Goal: Information Seeking & Learning: Check status

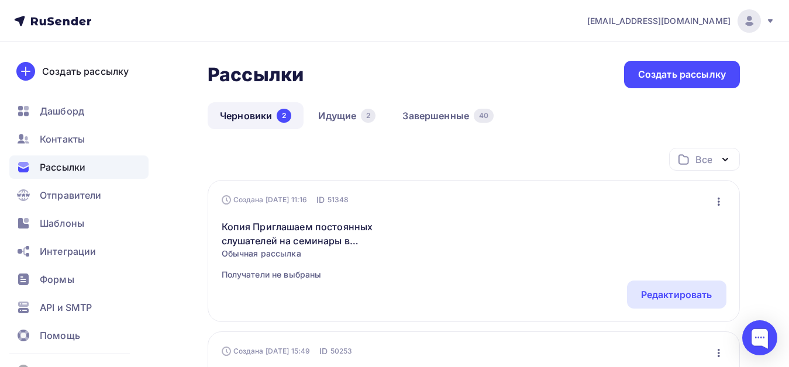
click at [772, 20] on icon at bounding box center [770, 21] width 5 height 4
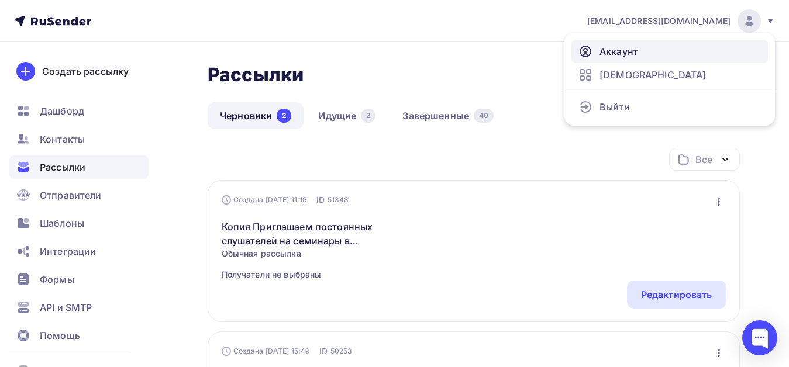
click at [631, 51] on span "Аккаунт" at bounding box center [619, 51] width 39 height 14
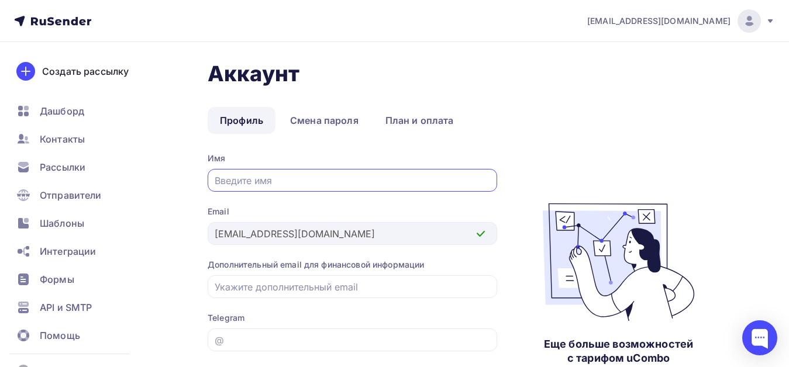
click at [364, 178] on input "text" at bounding box center [353, 181] width 276 height 14
click at [751, 23] on img at bounding box center [750, 21] width 14 height 14
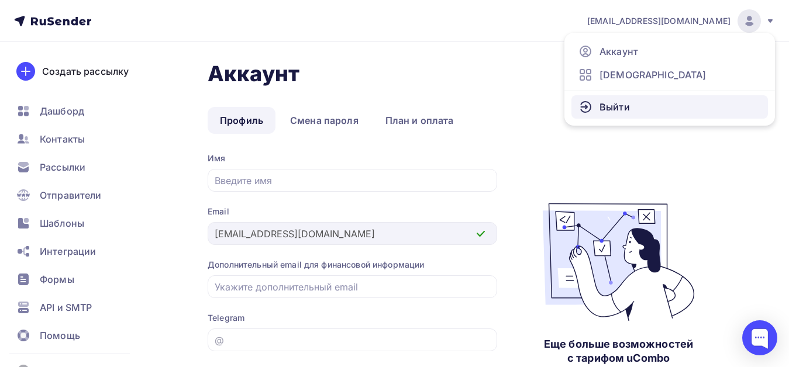
click at [645, 108] on link "Выйти" at bounding box center [670, 106] width 197 height 23
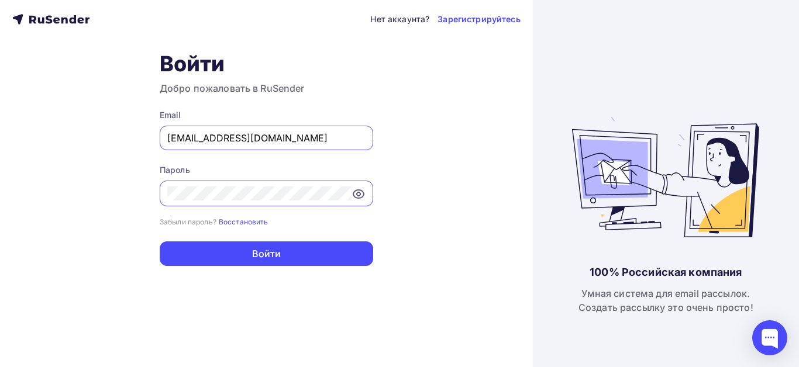
click at [292, 138] on input "[EMAIL_ADDRESS][DOMAIN_NAME]" at bounding box center [266, 138] width 198 height 14
click at [195, 136] on input "[EMAIL_ADDRESS][DOMAIN_NAME]" at bounding box center [266, 138] width 198 height 14
click at [271, 133] on input "[EMAIL_ADDRESS][DOMAIN_NAME]" at bounding box center [266, 138] width 198 height 14
drag, startPoint x: 194, startPoint y: 138, endPoint x: 266, endPoint y: 139, distance: 72.0
click at [266, 139] on input "[EMAIL_ADDRESS][DOMAIN_NAME]" at bounding box center [266, 138] width 198 height 14
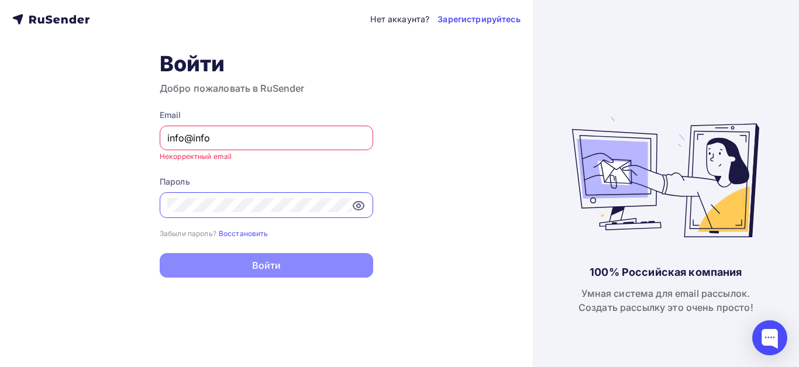
drag, startPoint x: 193, startPoint y: 138, endPoint x: 218, endPoint y: 140, distance: 24.7
click at [218, 140] on input "info@info" at bounding box center [266, 138] width 198 height 14
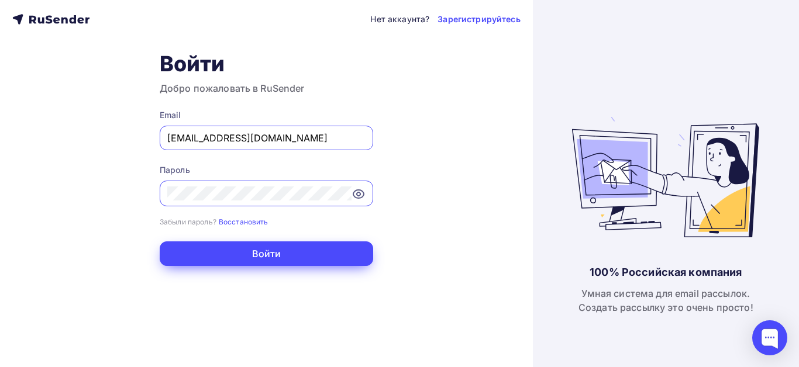
type input "[EMAIL_ADDRESS][DOMAIN_NAME]"
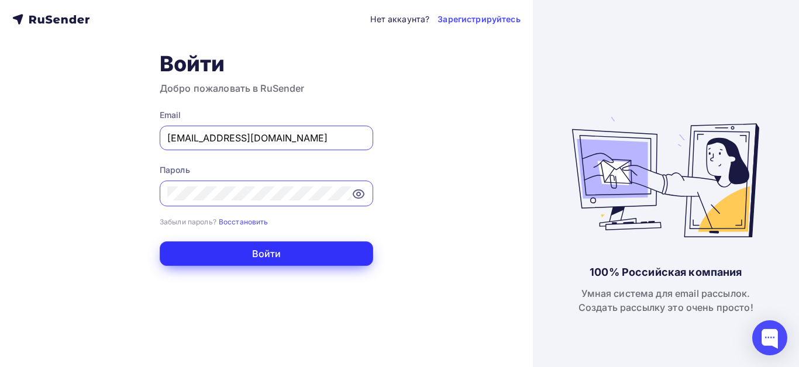
click at [268, 261] on button "Войти" at bounding box center [267, 254] width 214 height 25
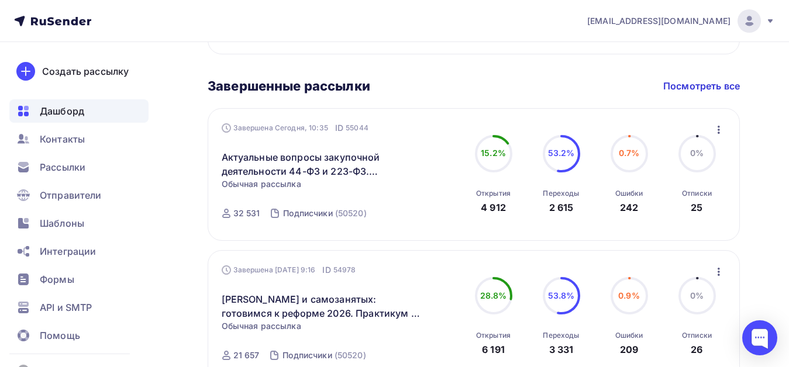
scroll to position [414, 0]
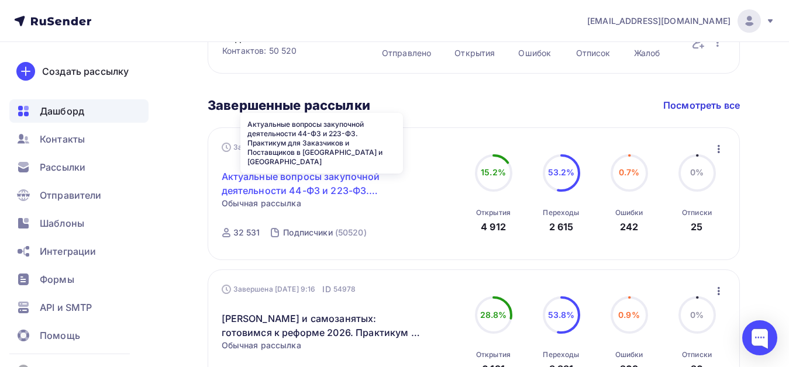
click at [305, 181] on link "Актуальные вопросы закупочной деятельности 44-ФЗ и 223-ФЗ. Практикум для Заказч…" at bounding box center [322, 184] width 201 height 28
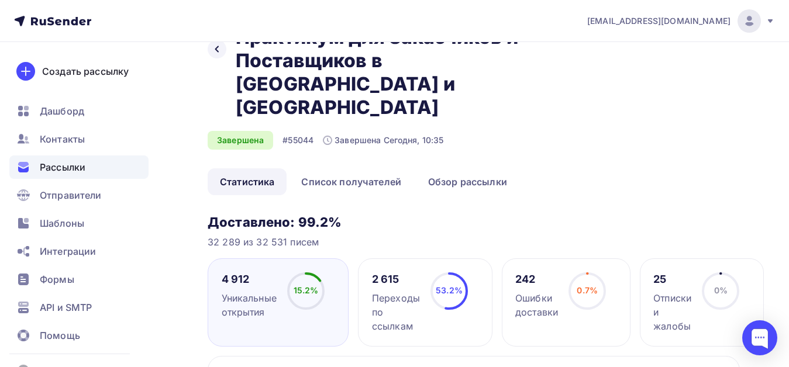
scroll to position [78, 0]
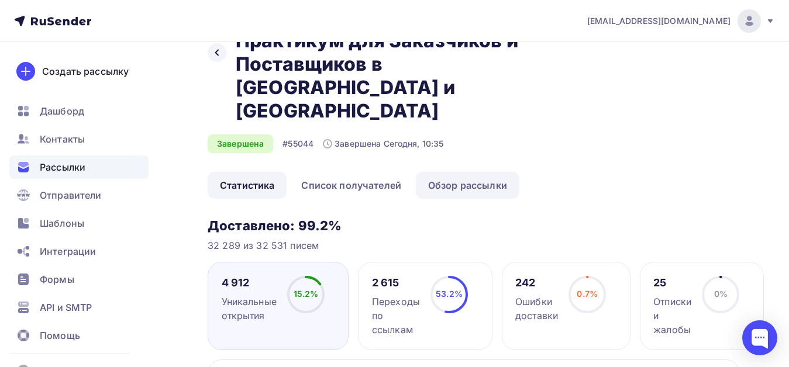
click at [451, 172] on link "Обзор рассылки" at bounding box center [468, 185] width 104 height 27
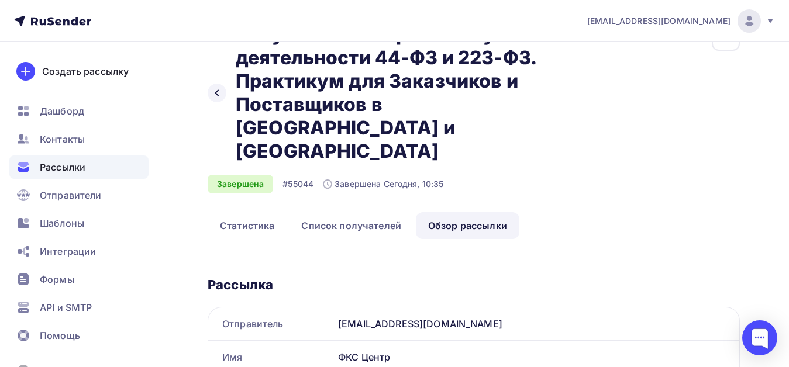
scroll to position [59, 0]
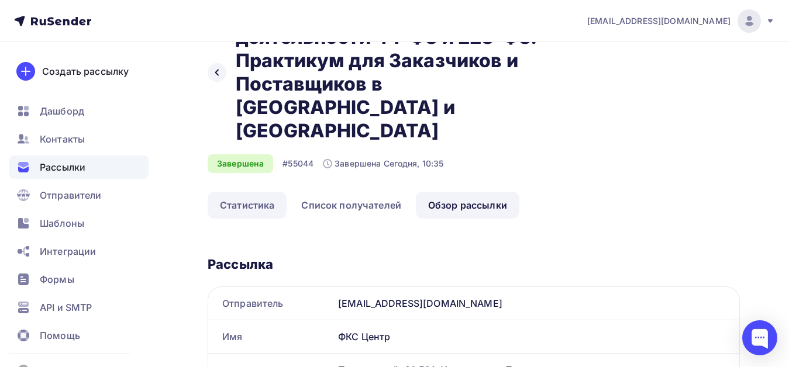
click at [246, 192] on link "Статистика" at bounding box center [247, 205] width 79 height 27
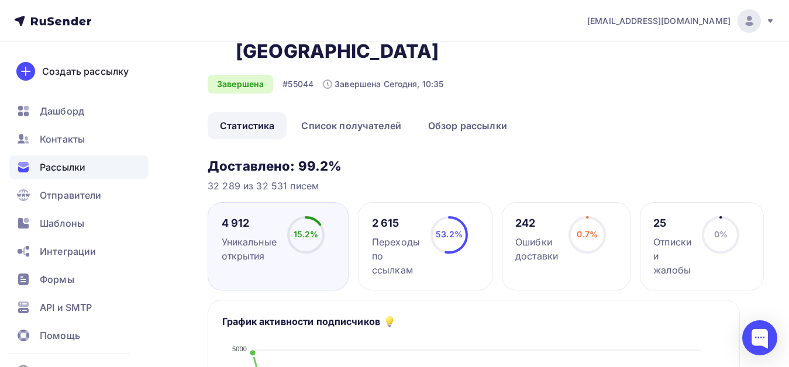
scroll to position [78, 0]
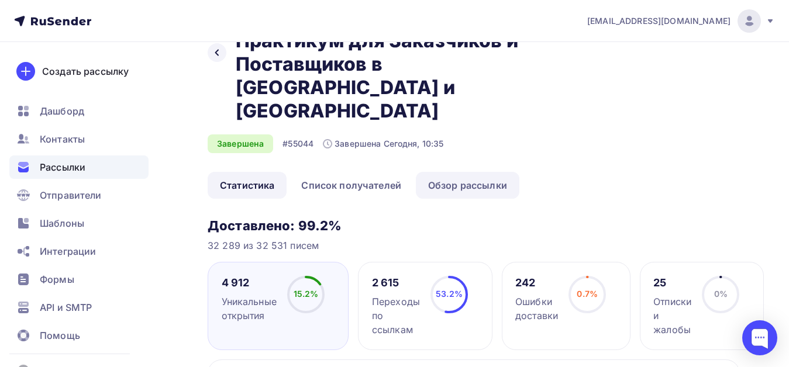
click at [455, 172] on link "Обзор рассылки" at bounding box center [468, 185] width 104 height 27
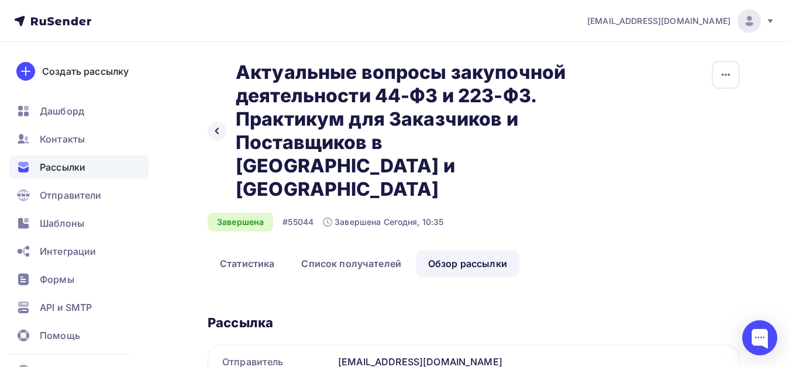
scroll to position [59, 0]
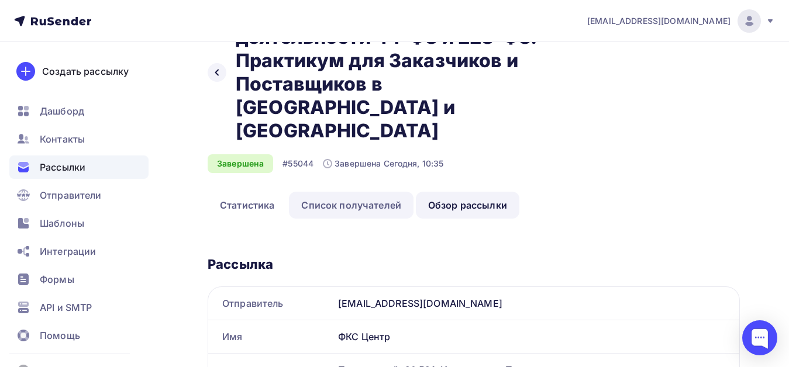
click at [338, 192] on link "Список получателей" at bounding box center [351, 205] width 125 height 27
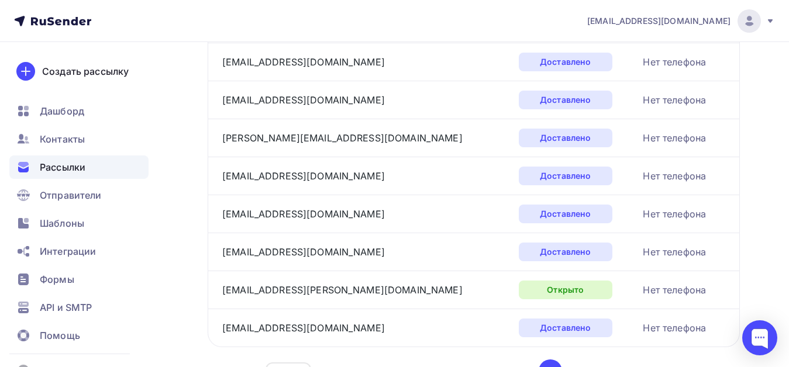
scroll to position [1944, 0]
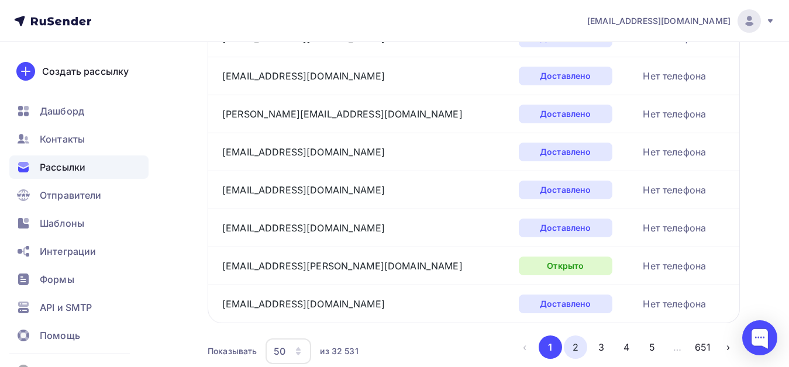
click at [573, 336] on button "2" at bounding box center [575, 347] width 23 height 23
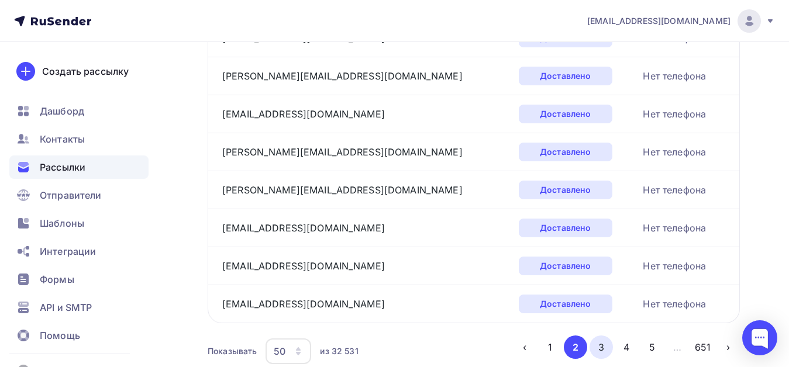
click at [604, 336] on button "3" at bounding box center [601, 347] width 23 height 23
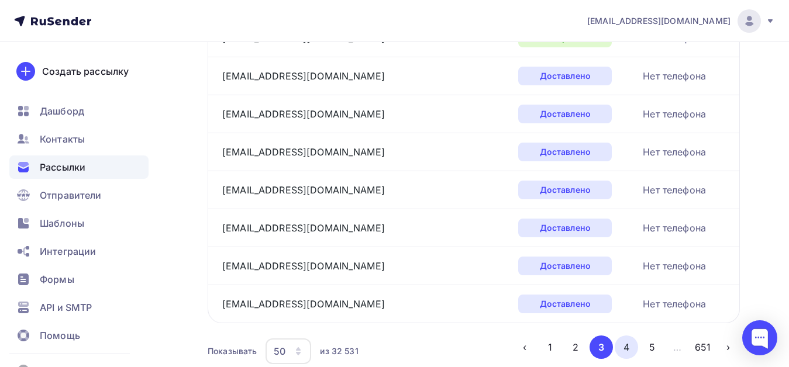
click at [628, 336] on button "4" at bounding box center [626, 347] width 23 height 23
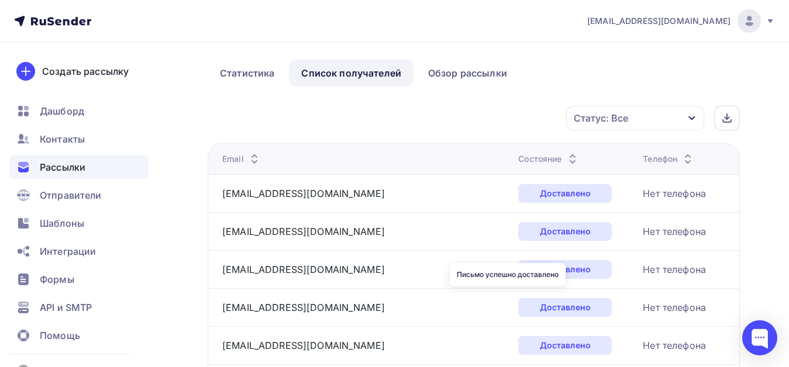
scroll to position [0, 0]
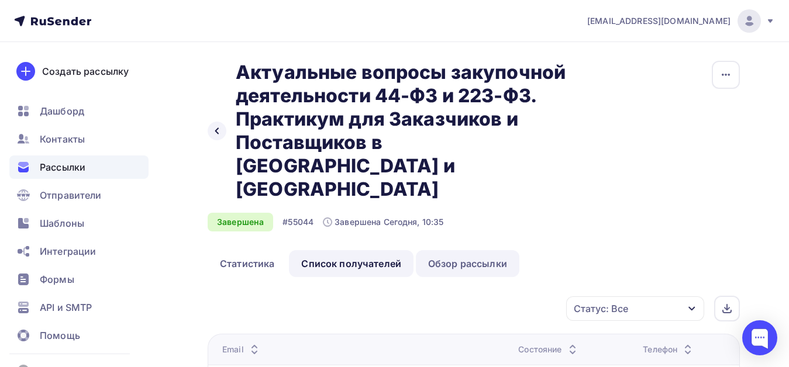
click at [446, 250] on link "Обзор рассылки" at bounding box center [468, 263] width 104 height 27
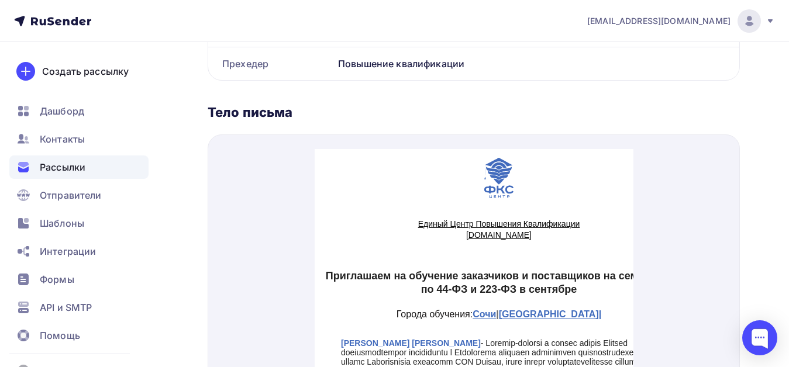
click at [432, 104] on div "Тело письма" at bounding box center [474, 112] width 532 height 16
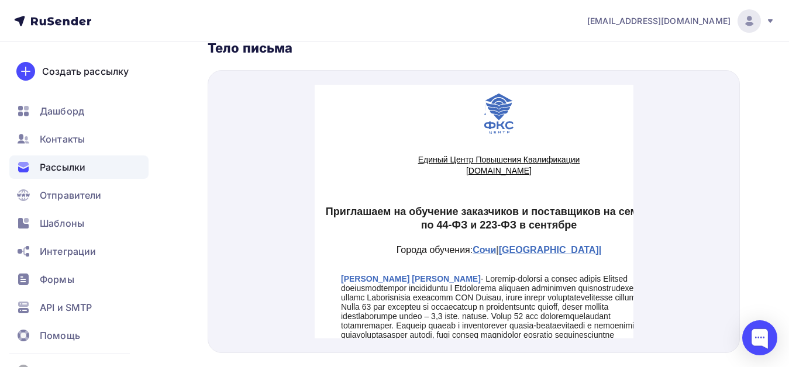
click at [268, 114] on div at bounding box center [474, 211] width 532 height 283
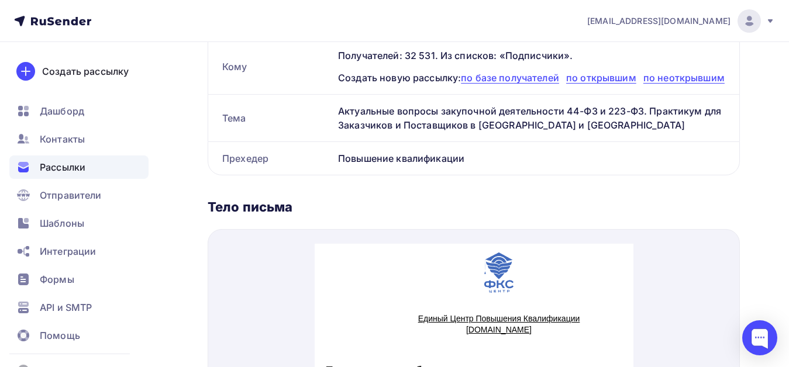
scroll to position [357, 0]
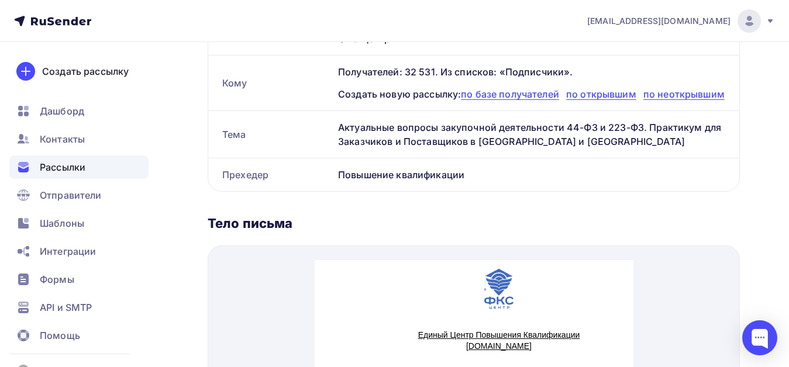
click at [66, 168] on span "Рассылки" at bounding box center [63, 167] width 46 height 14
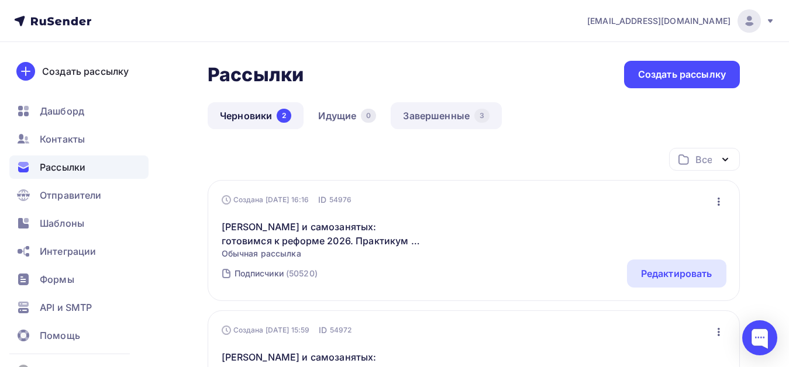
click at [440, 119] on link "Завершенные 3" at bounding box center [446, 115] width 111 height 27
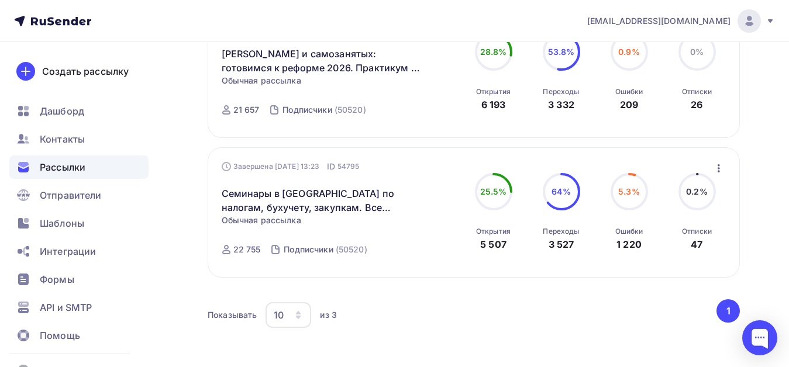
scroll to position [293, 0]
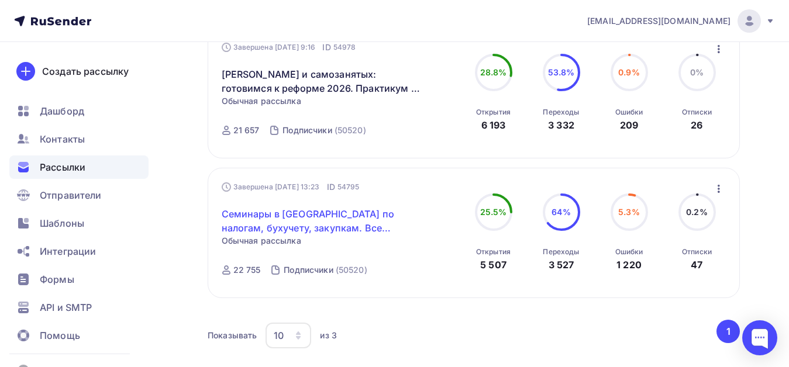
click at [348, 214] on link "Семинары в [GEOGRAPHIC_DATA] по налогам, бухучету, закупкам. Все включено" at bounding box center [322, 221] width 201 height 28
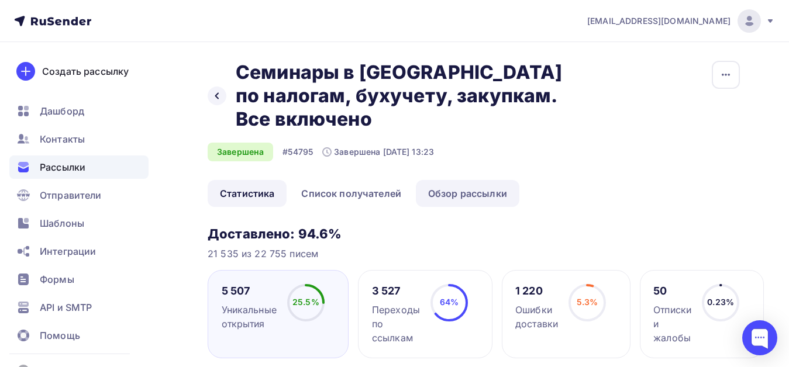
click at [454, 180] on link "Обзор рассылки" at bounding box center [468, 193] width 104 height 27
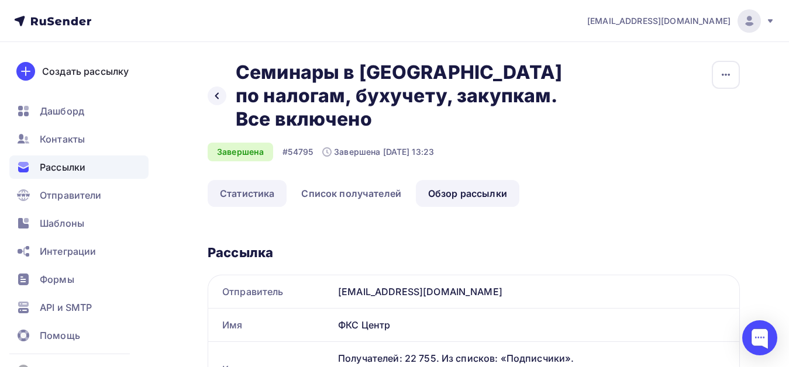
click at [259, 180] on link "Статистика" at bounding box center [247, 193] width 79 height 27
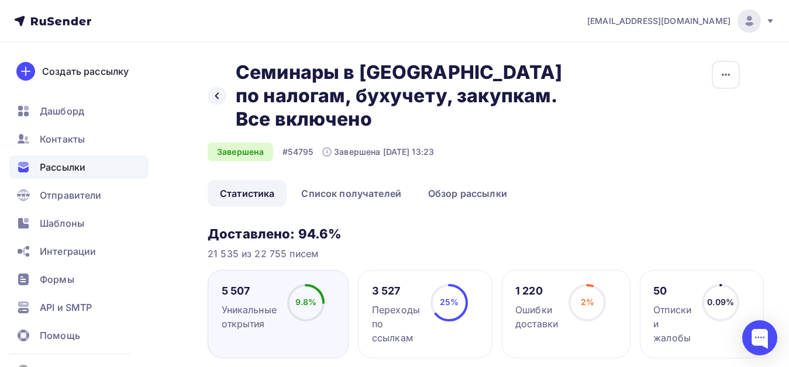
scroll to position [176, 0]
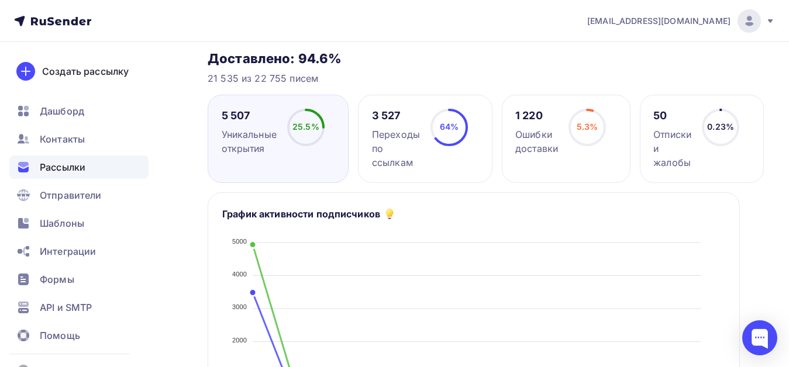
click at [522, 128] on div "Ошибки доставки" at bounding box center [536, 142] width 43 height 28
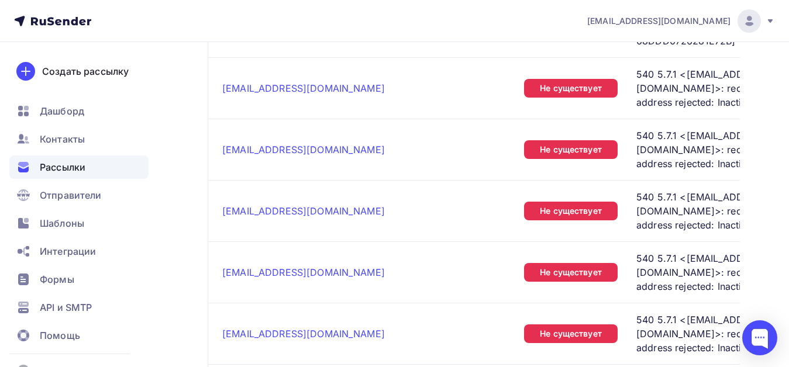
scroll to position [2530, 0]
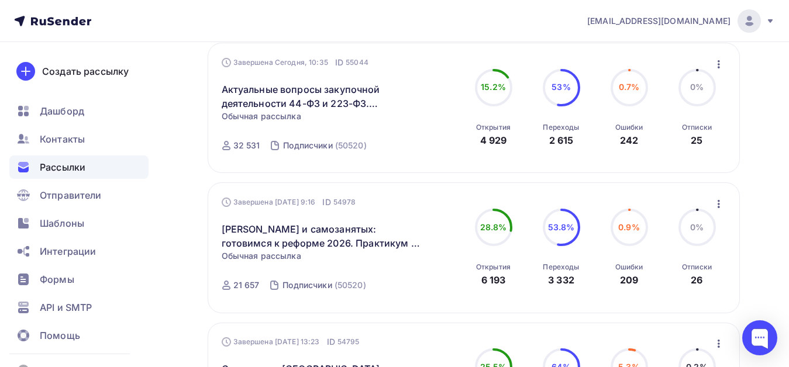
scroll to position [117, 0]
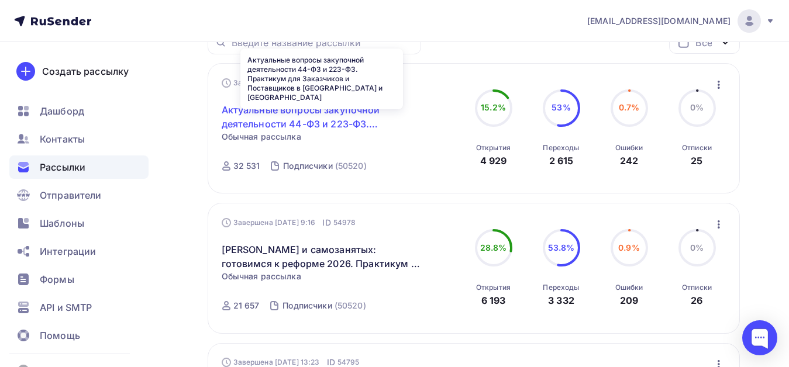
click at [318, 110] on link "Актуальные вопросы закупочной деятельности 44-ФЗ и 223-ФЗ. Практикум для Заказч…" at bounding box center [322, 117] width 201 height 28
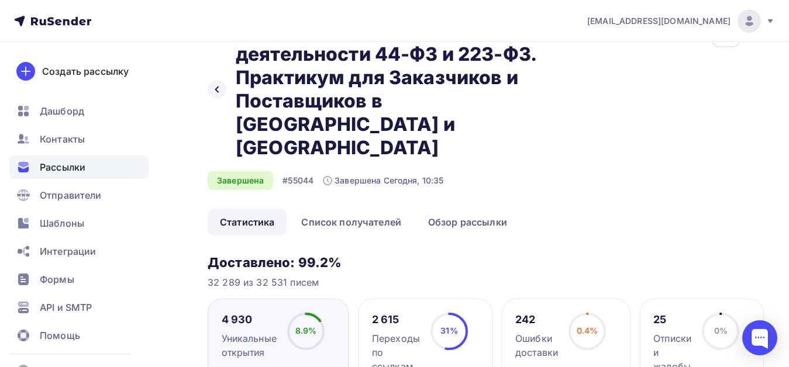
scroll to position [117, 0]
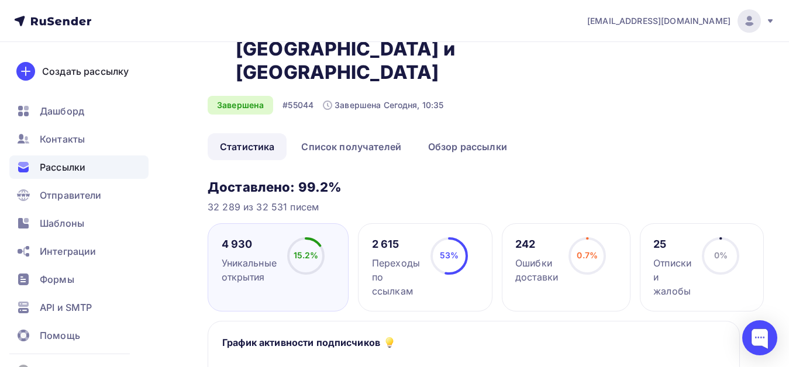
click at [389, 256] on div "Переходы по ссылкам" at bounding box center [396, 277] width 48 height 42
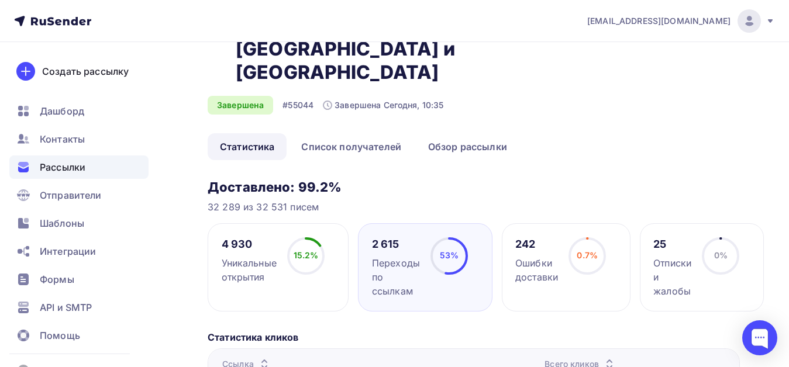
click at [383, 238] on div "2 615" at bounding box center [396, 245] width 48 height 14
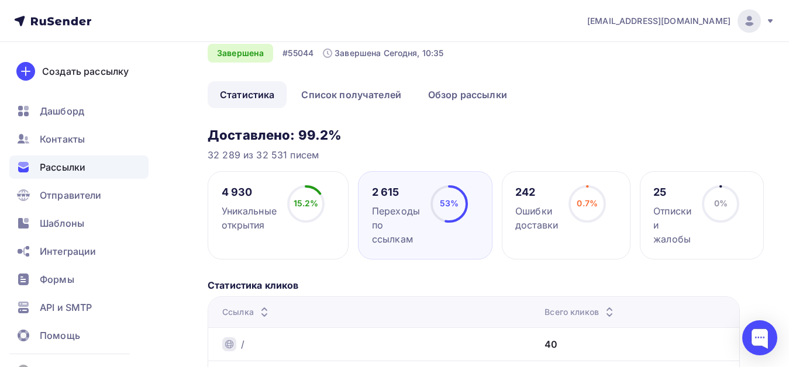
scroll to position [174, 0]
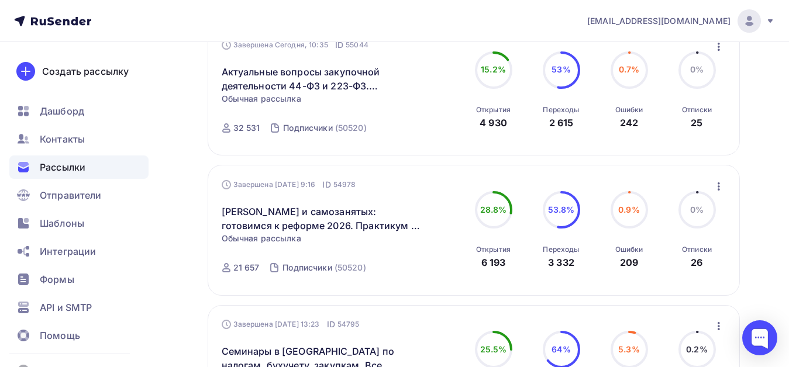
scroll to position [176, 0]
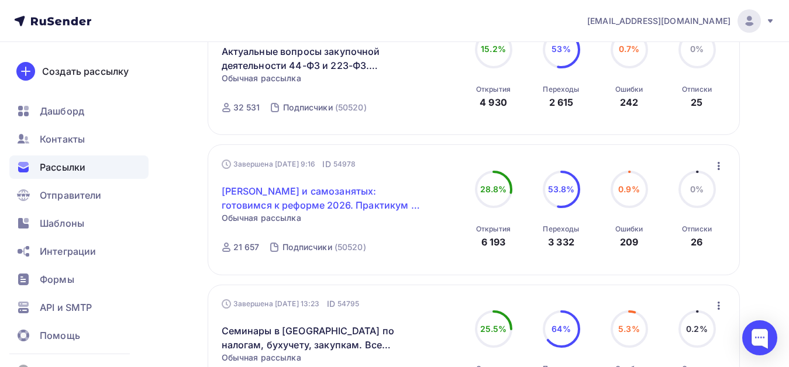
click at [347, 191] on link "[PERSON_NAME] и самозанятых: готовимся к реформе 2026. Практикум в [GEOGRAPHIC_…" at bounding box center [322, 198] width 201 height 28
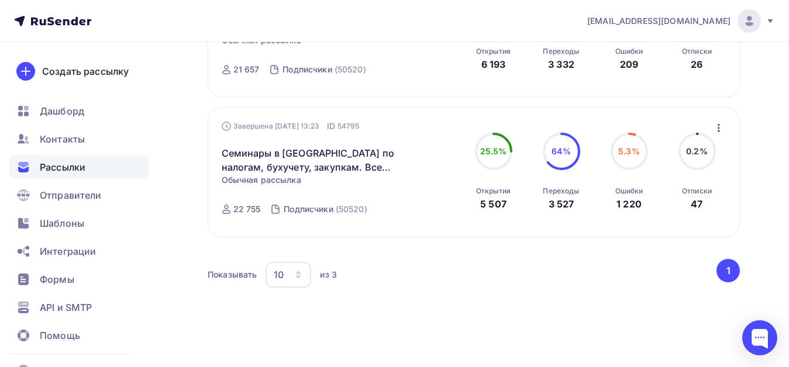
scroll to position [365, 0]
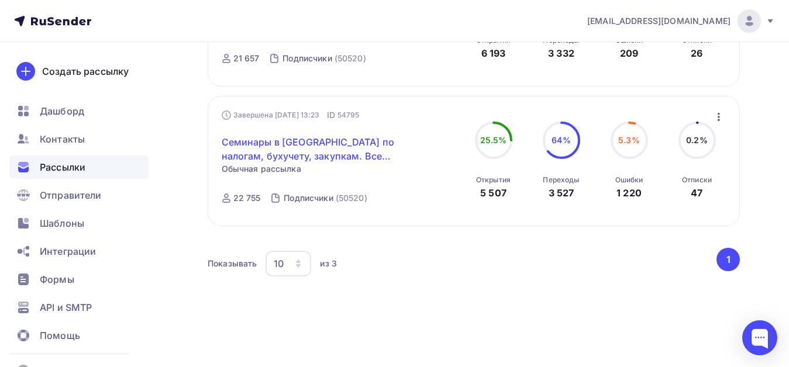
click at [301, 143] on link "Семинары в [GEOGRAPHIC_DATA] по налогам, бухучету, закупкам. Все включено" at bounding box center [322, 149] width 201 height 28
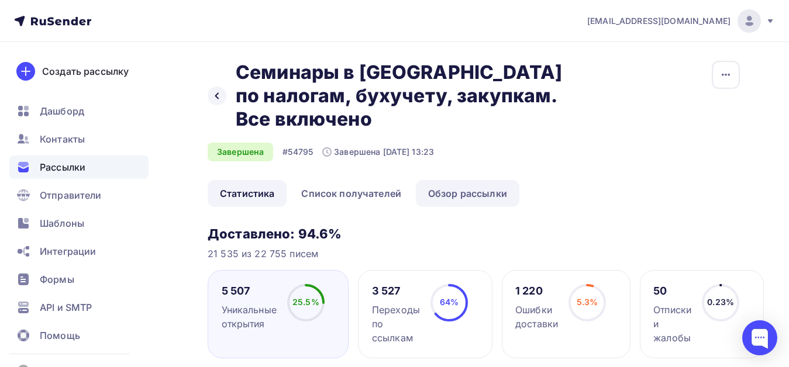
click at [471, 180] on link "Обзор рассылки" at bounding box center [468, 193] width 104 height 27
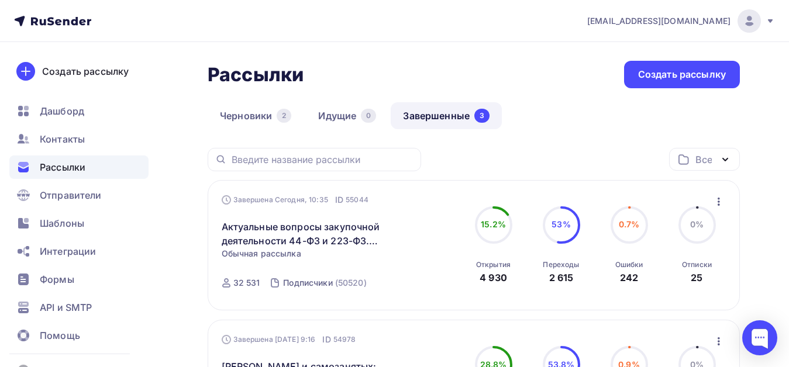
scroll to position [59, 0]
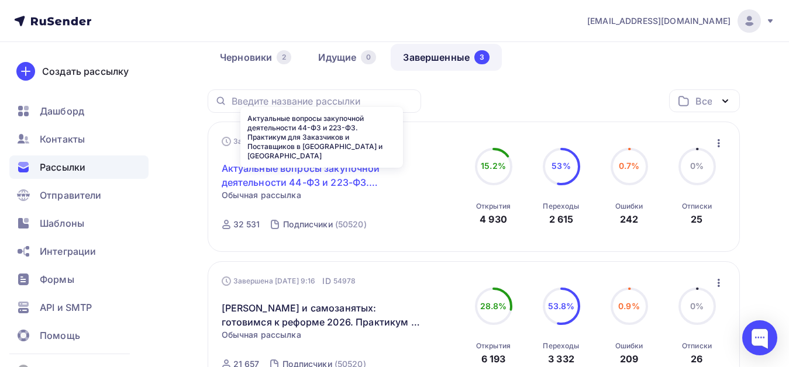
click at [315, 170] on link "Актуальные вопросы закупочной деятельности 44-ФЗ и 223-ФЗ. Практикум для Заказч…" at bounding box center [322, 175] width 201 height 28
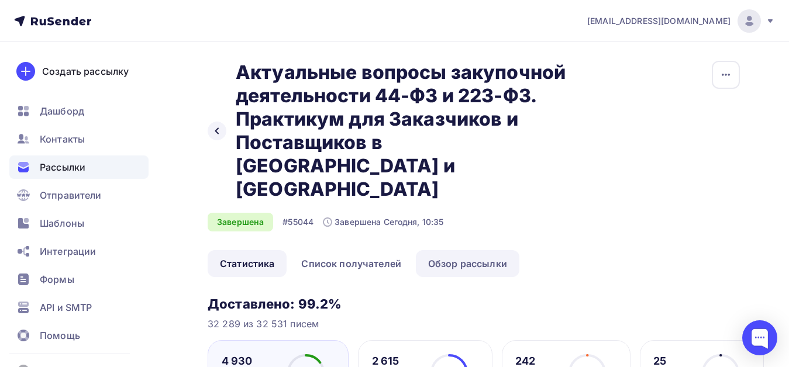
click at [451, 250] on link "Обзор рассылки" at bounding box center [468, 263] width 104 height 27
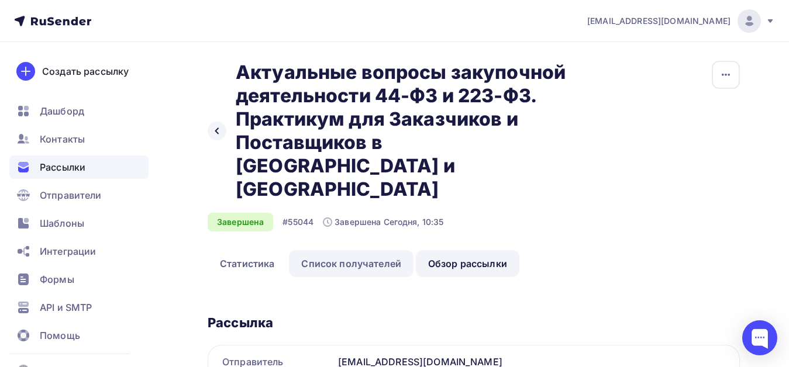
click at [303, 250] on link "Список получателей" at bounding box center [351, 263] width 125 height 27
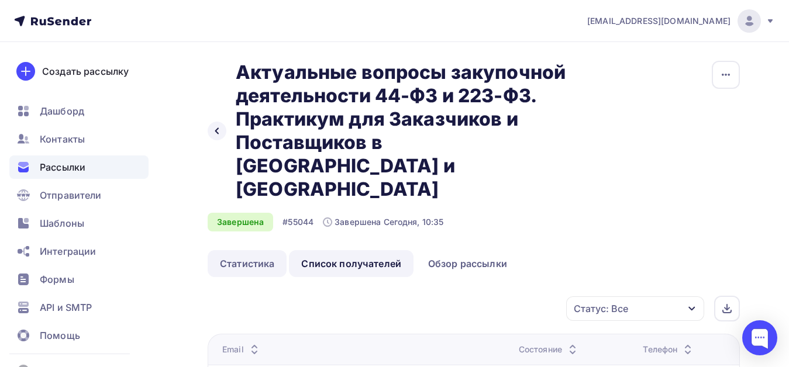
click at [250, 250] on link "Статистика" at bounding box center [247, 263] width 79 height 27
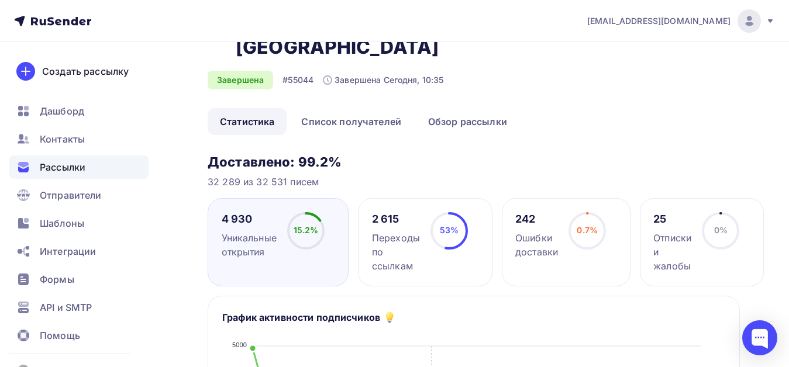
scroll to position [137, 0]
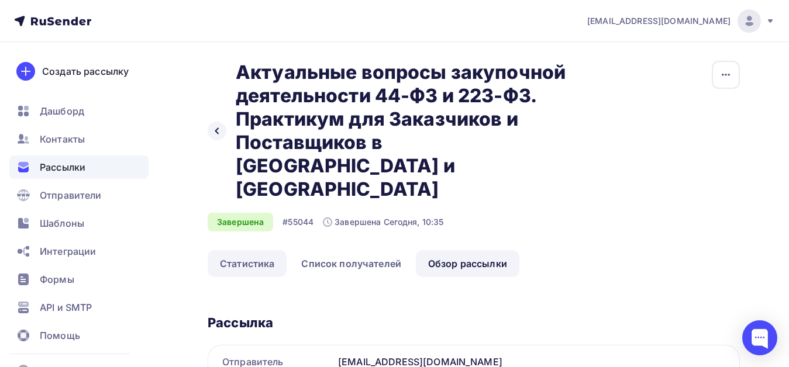
click at [249, 250] on link "Статистика" at bounding box center [247, 263] width 79 height 27
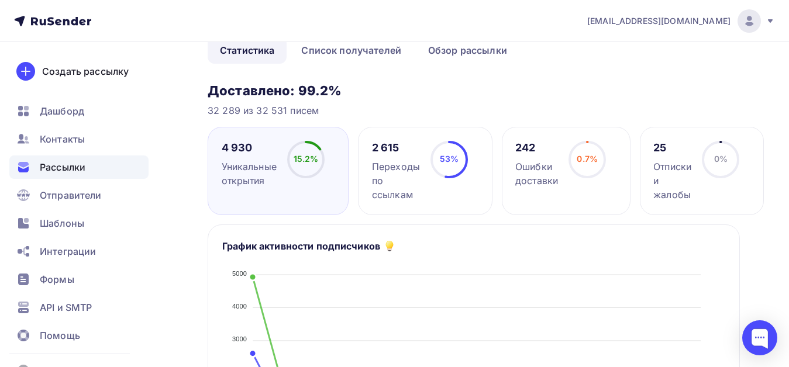
scroll to position [234, 0]
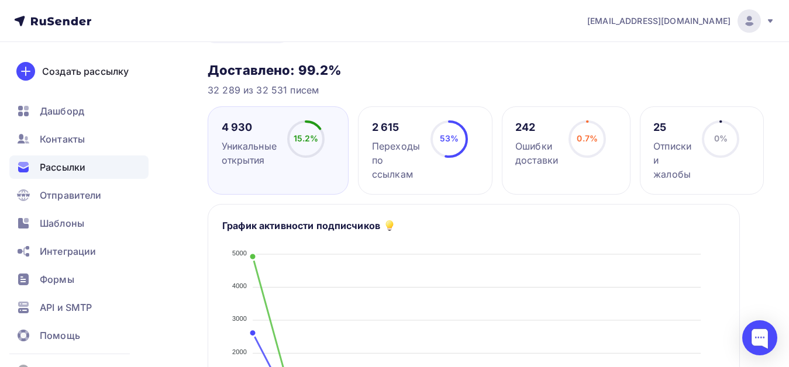
click at [392, 139] on div "Переходы по ссылкам" at bounding box center [396, 160] width 48 height 42
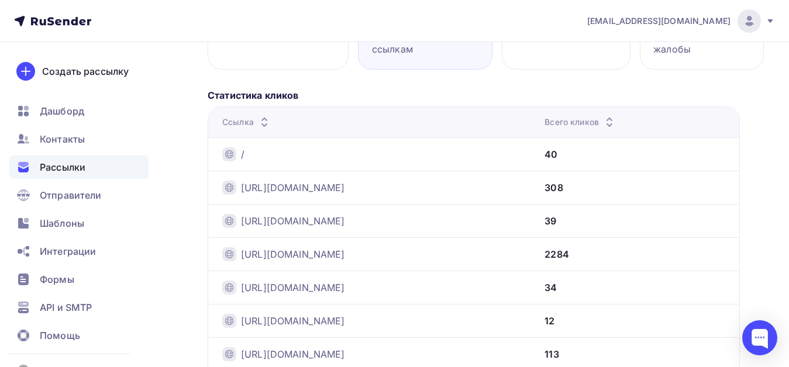
scroll to position [350, 0]
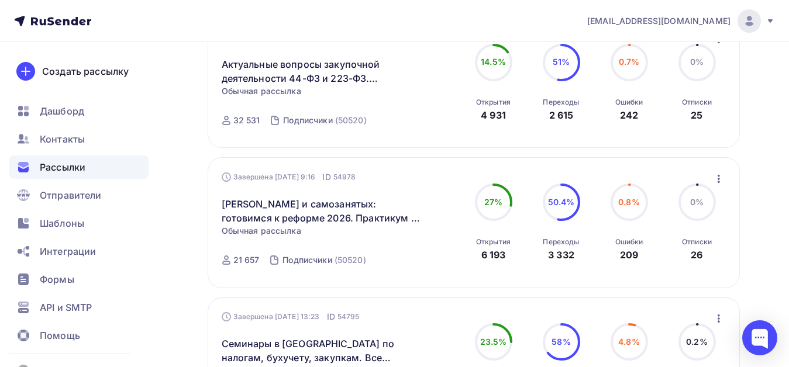
scroll to position [176, 0]
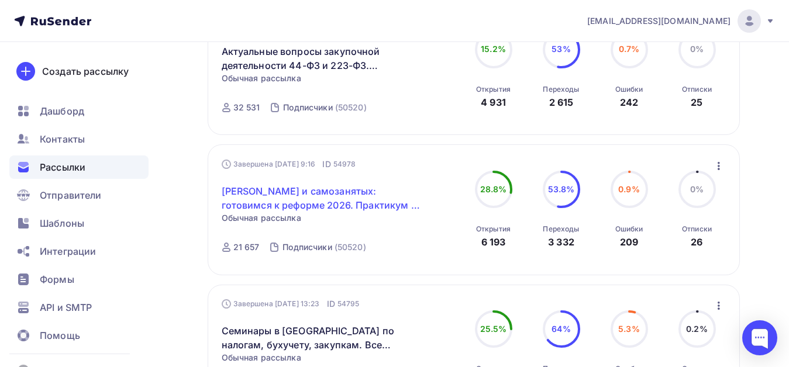
click at [310, 195] on link "[PERSON_NAME] и самозанятых: готовимся к реформе 2026. Практикум в [GEOGRAPHIC_…" at bounding box center [322, 198] width 201 height 28
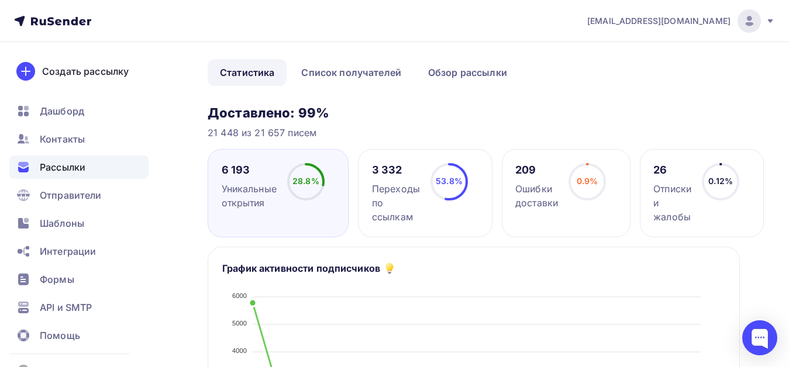
scroll to position [117, 0]
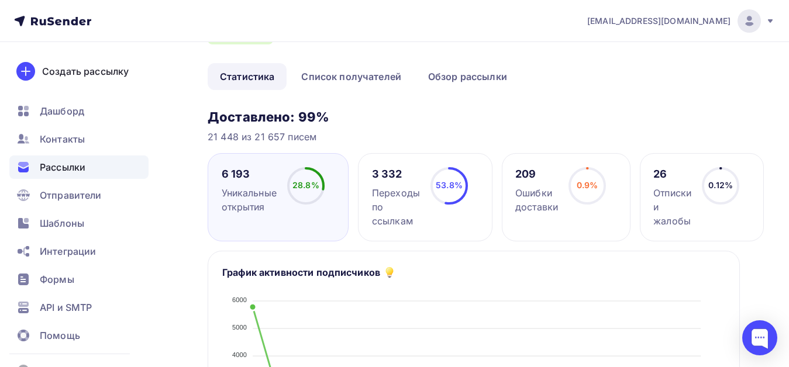
click at [389, 195] on div "Переходы по ссылкам" at bounding box center [396, 207] width 48 height 42
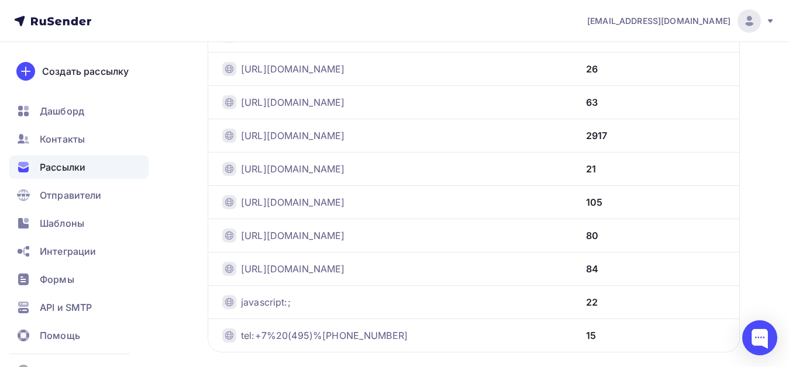
scroll to position [410, 0]
click at [345, 68] on link "[URL][DOMAIN_NAME]" at bounding box center [293, 67] width 104 height 14
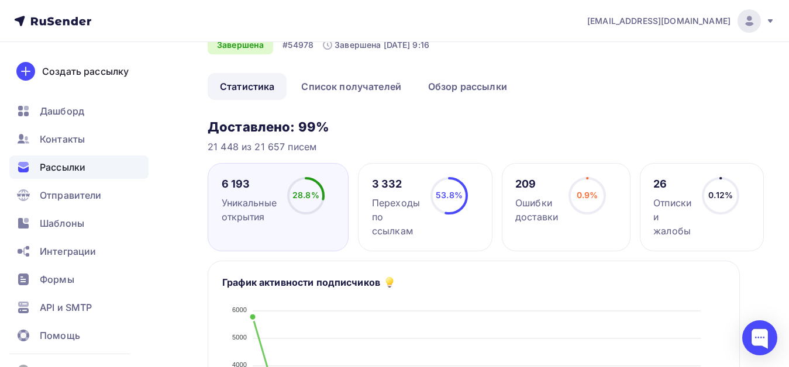
scroll to position [117, 0]
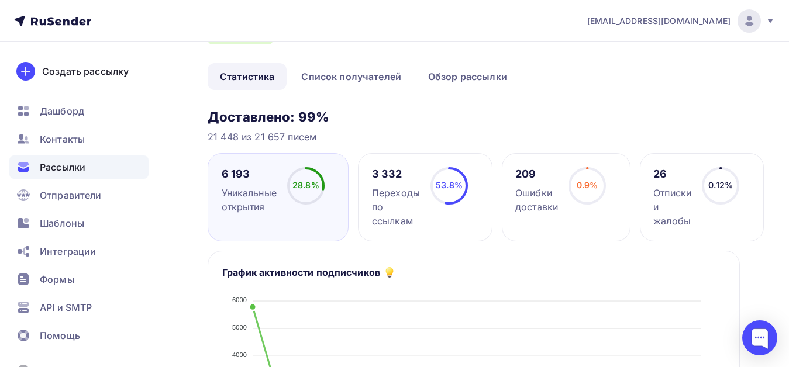
click at [387, 174] on div "3 332" at bounding box center [396, 174] width 48 height 14
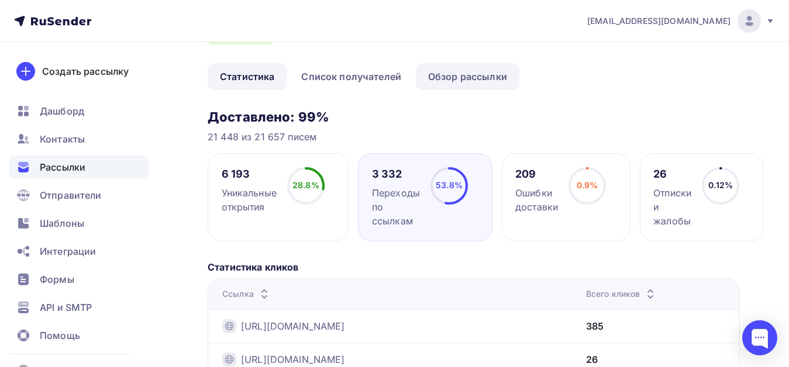
click at [479, 79] on link "Обзор рассылки" at bounding box center [468, 76] width 104 height 27
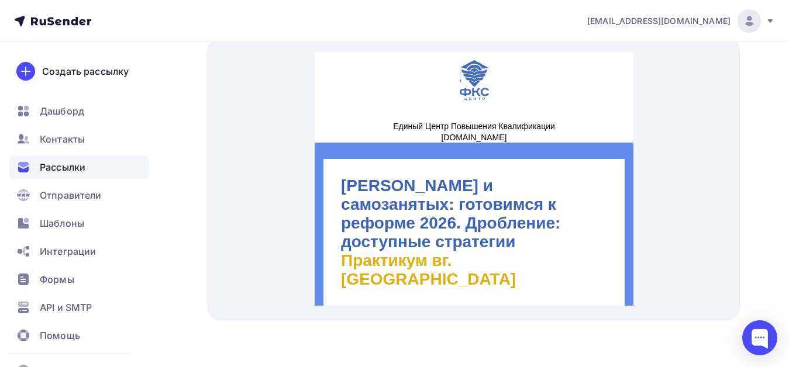
click at [707, 144] on div at bounding box center [474, 178] width 532 height 283
